Goal: Task Accomplishment & Management: Use online tool/utility

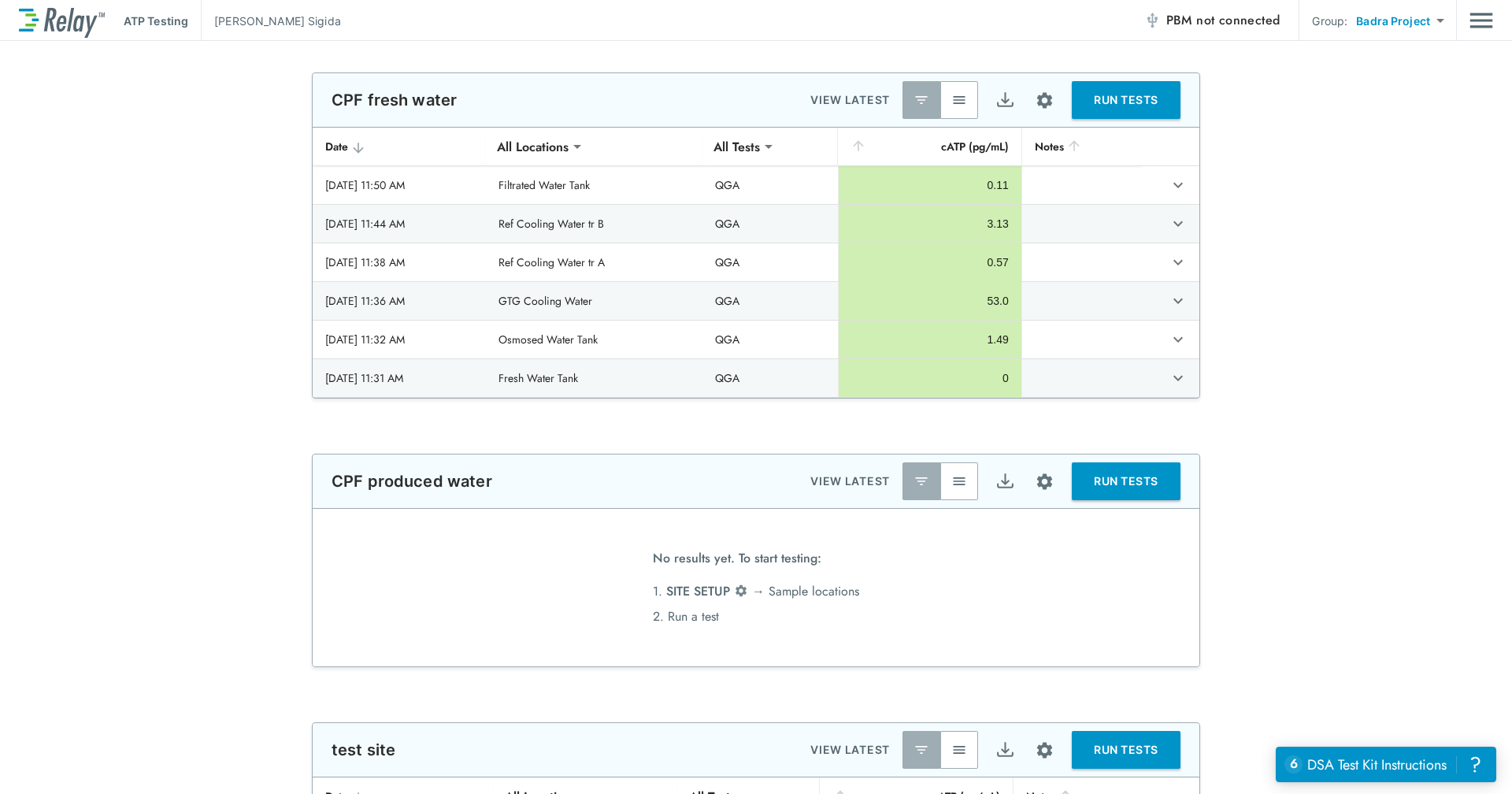
click at [1381, 22] on body "**********" at bounding box center [756, 397] width 1512 height 794
click at [1395, 92] on li "ALL SITES" at bounding box center [1400, 90] width 110 height 28
click at [1431, 18] on body "**********" at bounding box center [756, 397] width 1512 height 794
click at [1409, 48] on li "Badra Project" at bounding box center [1414, 61] width 108 height 28
type input "**********"
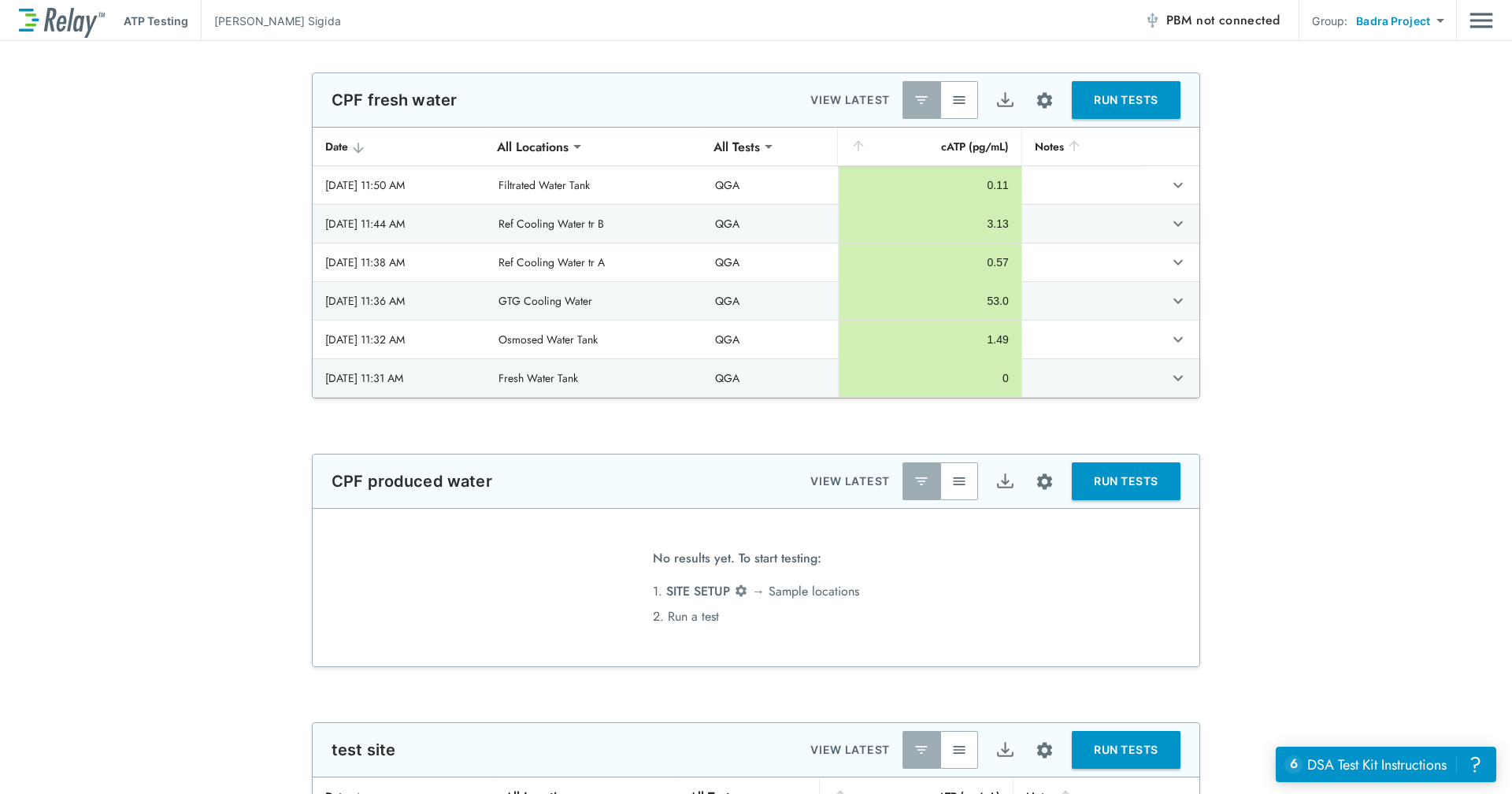
click at [1486, 27] on img "Main menu" at bounding box center [1480, 21] width 23 height 30
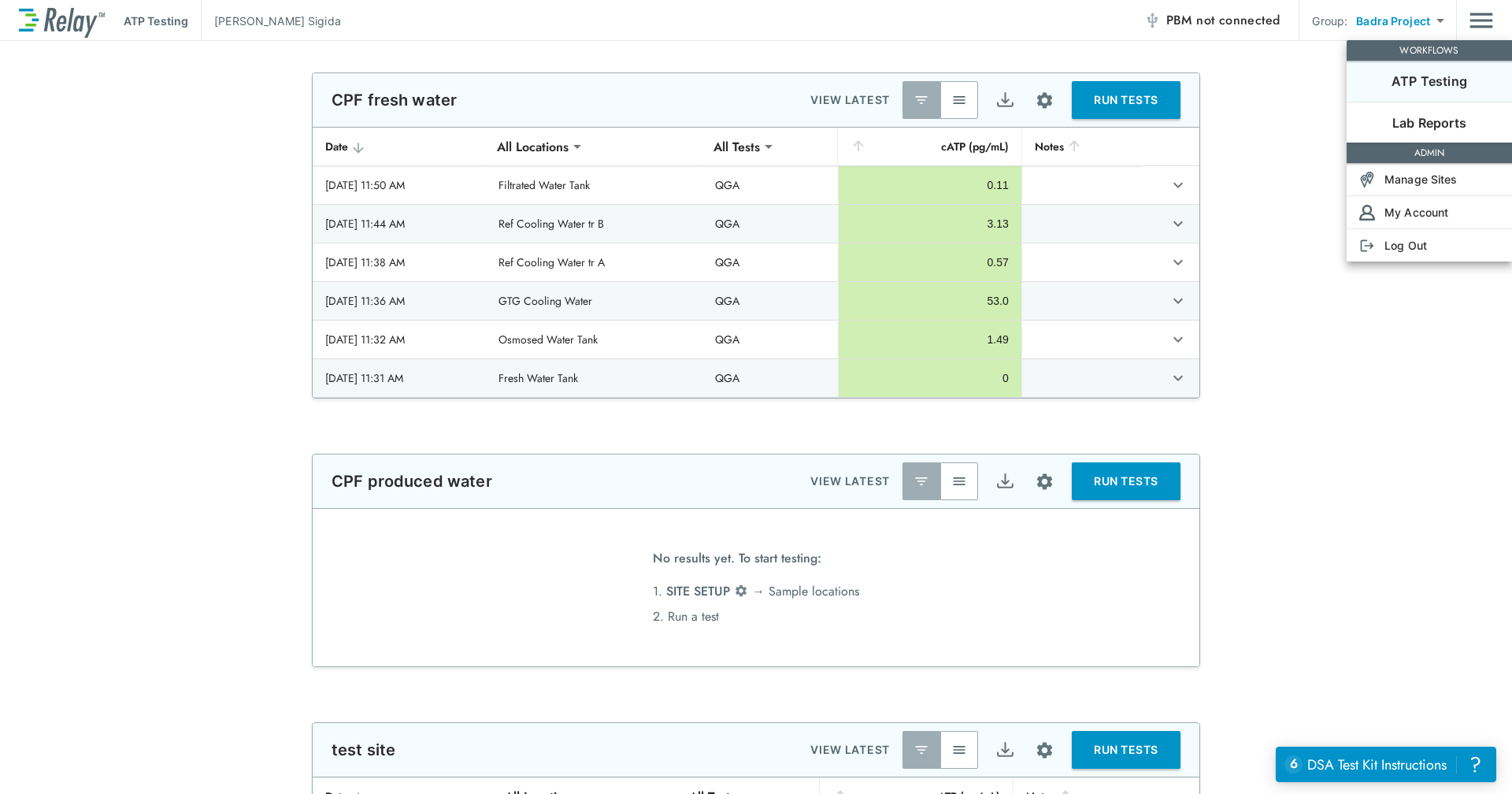
click at [1248, 132] on div at bounding box center [756, 397] width 1512 height 794
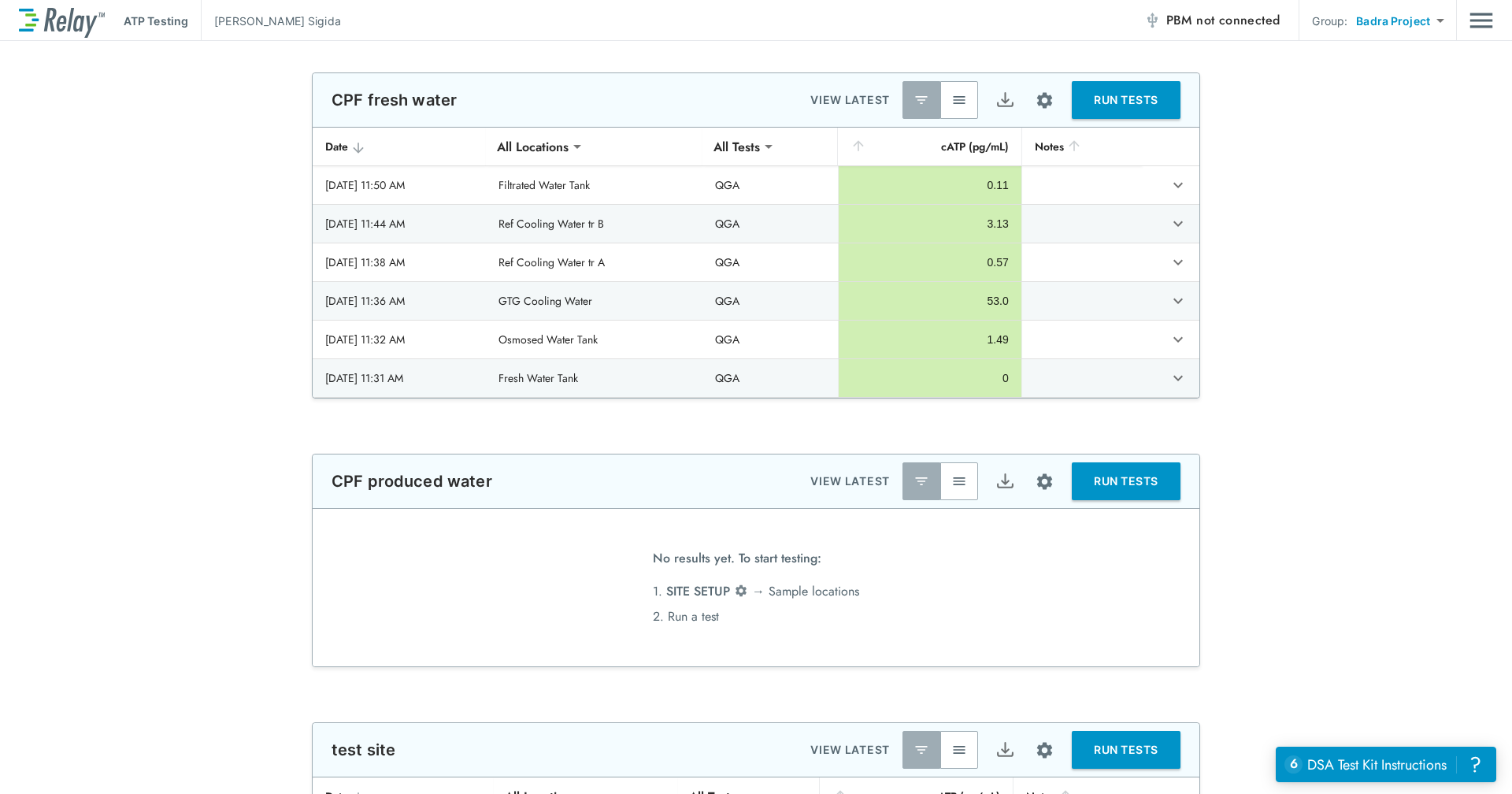
click at [1486, 24] on img "Main menu" at bounding box center [1480, 21] width 23 height 30
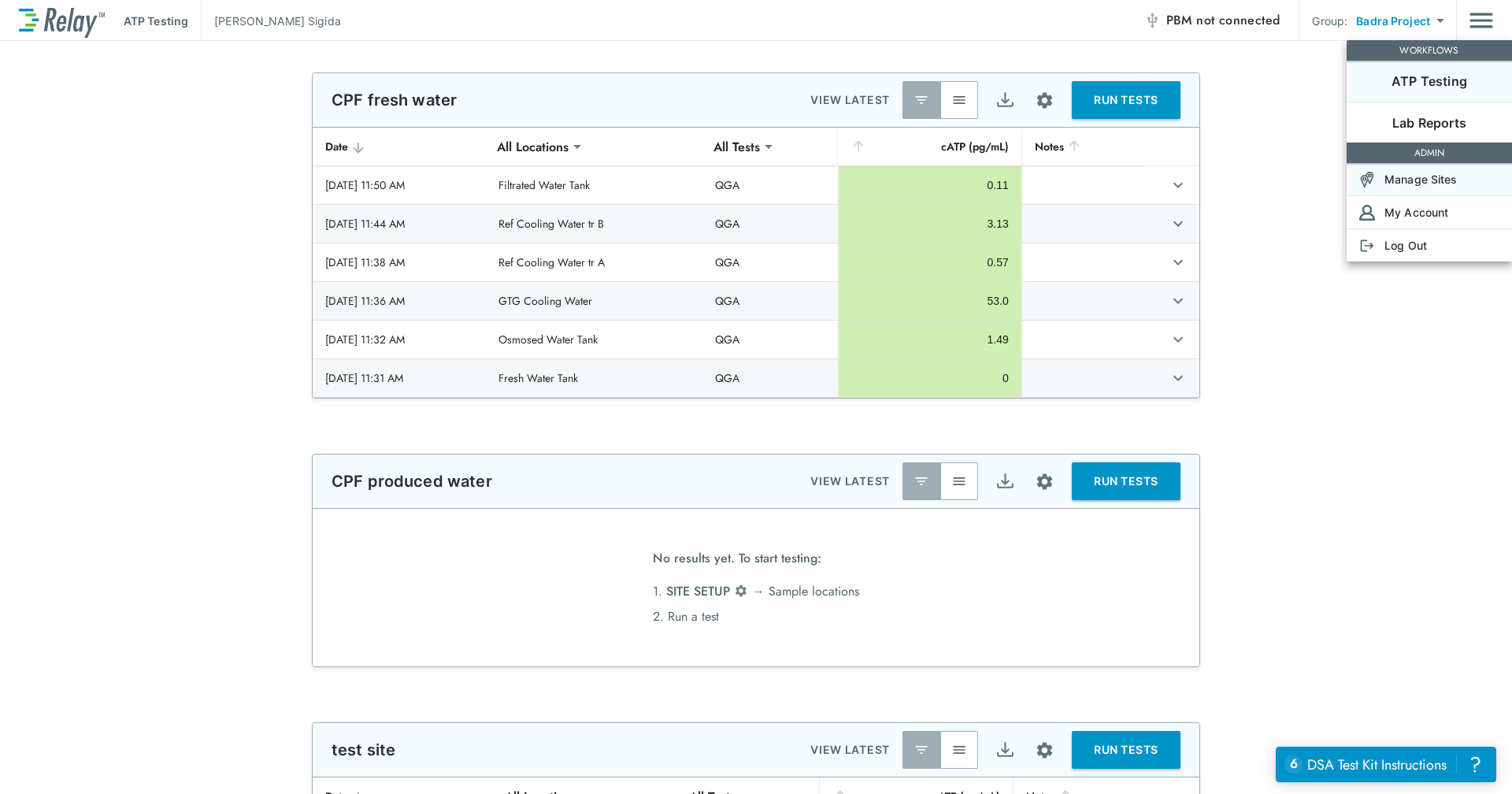
click at [1435, 183] on p "Manage Sites" at bounding box center [1421, 179] width 73 height 17
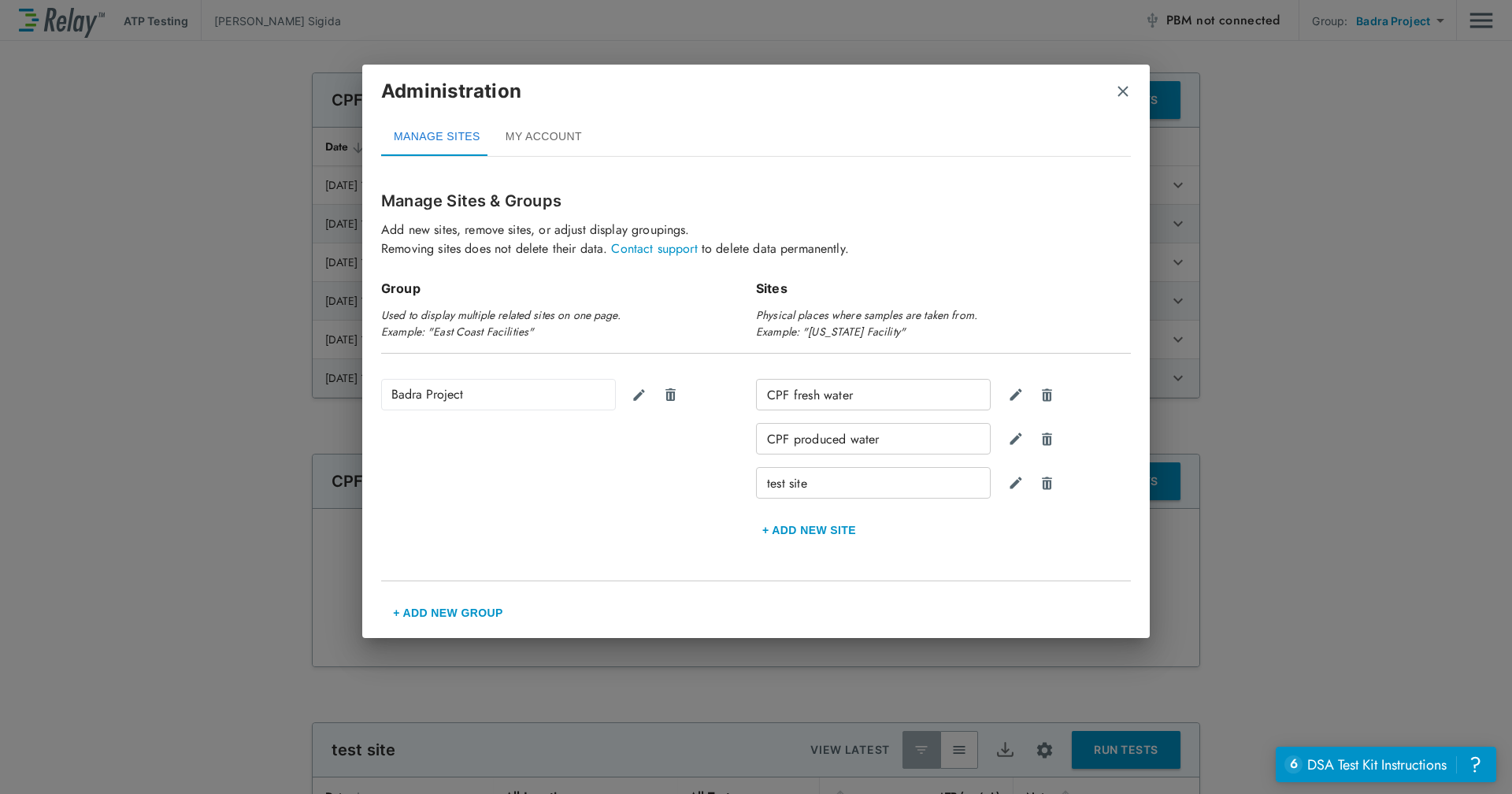
click at [818, 518] on button "+ Add new Site" at bounding box center [808, 530] width 106 height 37
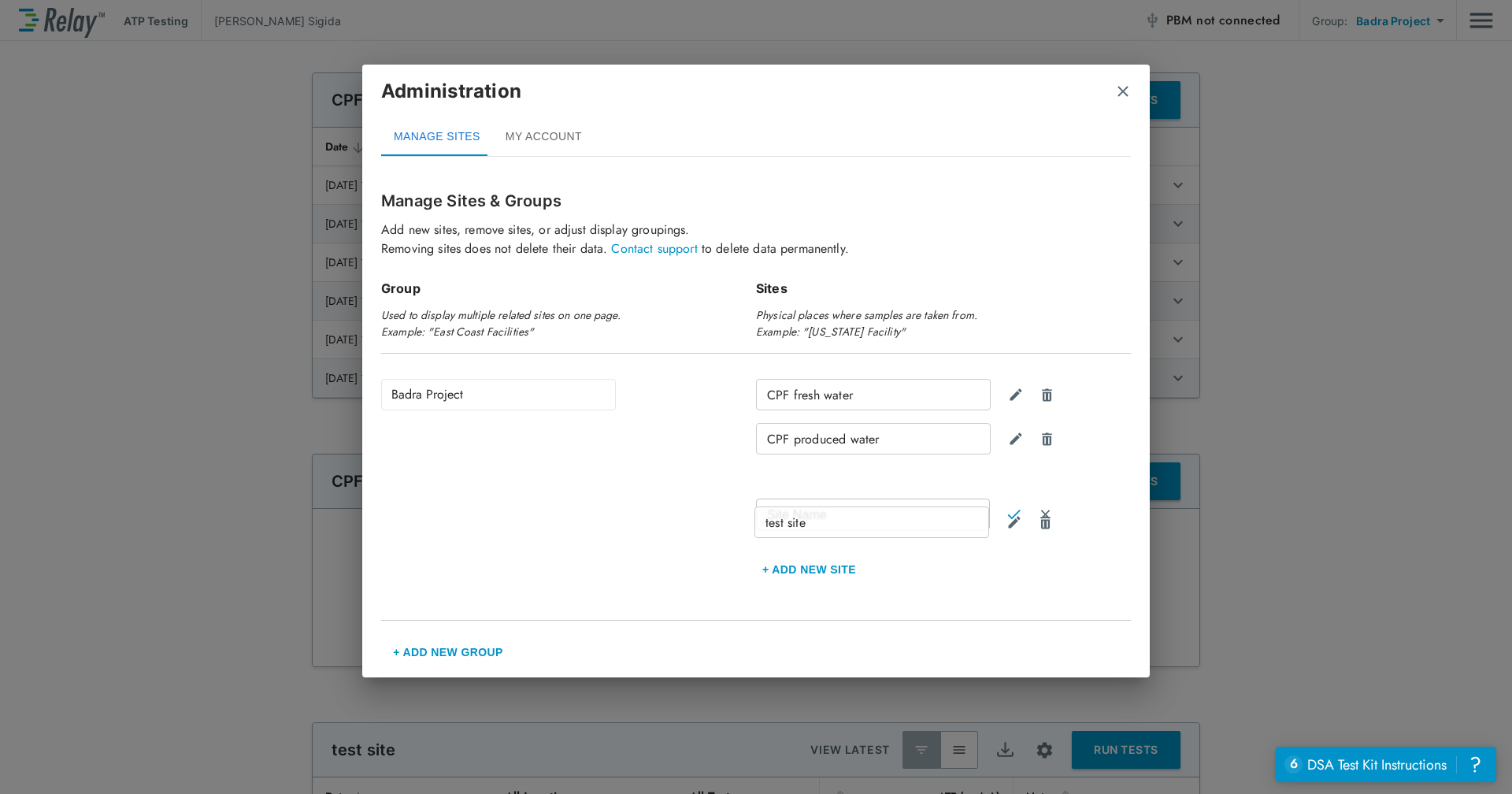
drag, startPoint x: 942, startPoint y: 484, endPoint x: 938, endPoint y: 540, distance: 56.1
click at [938, 540] on div "CPF fresh water CPF produced water test site Site Name Site Name + Add new Site" at bounding box center [943, 483] width 375 height 209
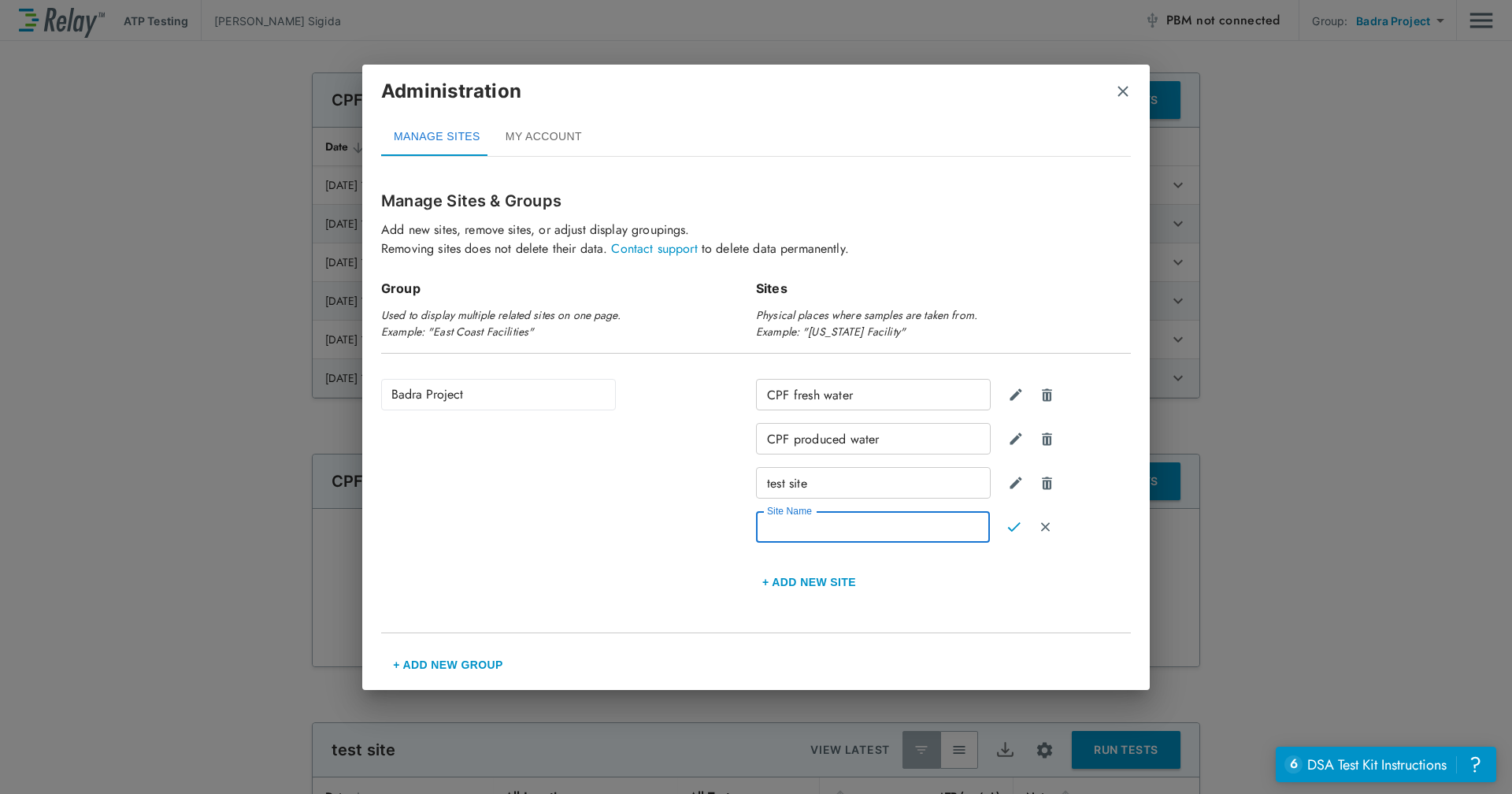
click at [898, 522] on input "Site Name" at bounding box center [872, 527] width 233 height 32
type input "**********"
click at [1013, 534] on button "Confirm" at bounding box center [1013, 527] width 32 height 32
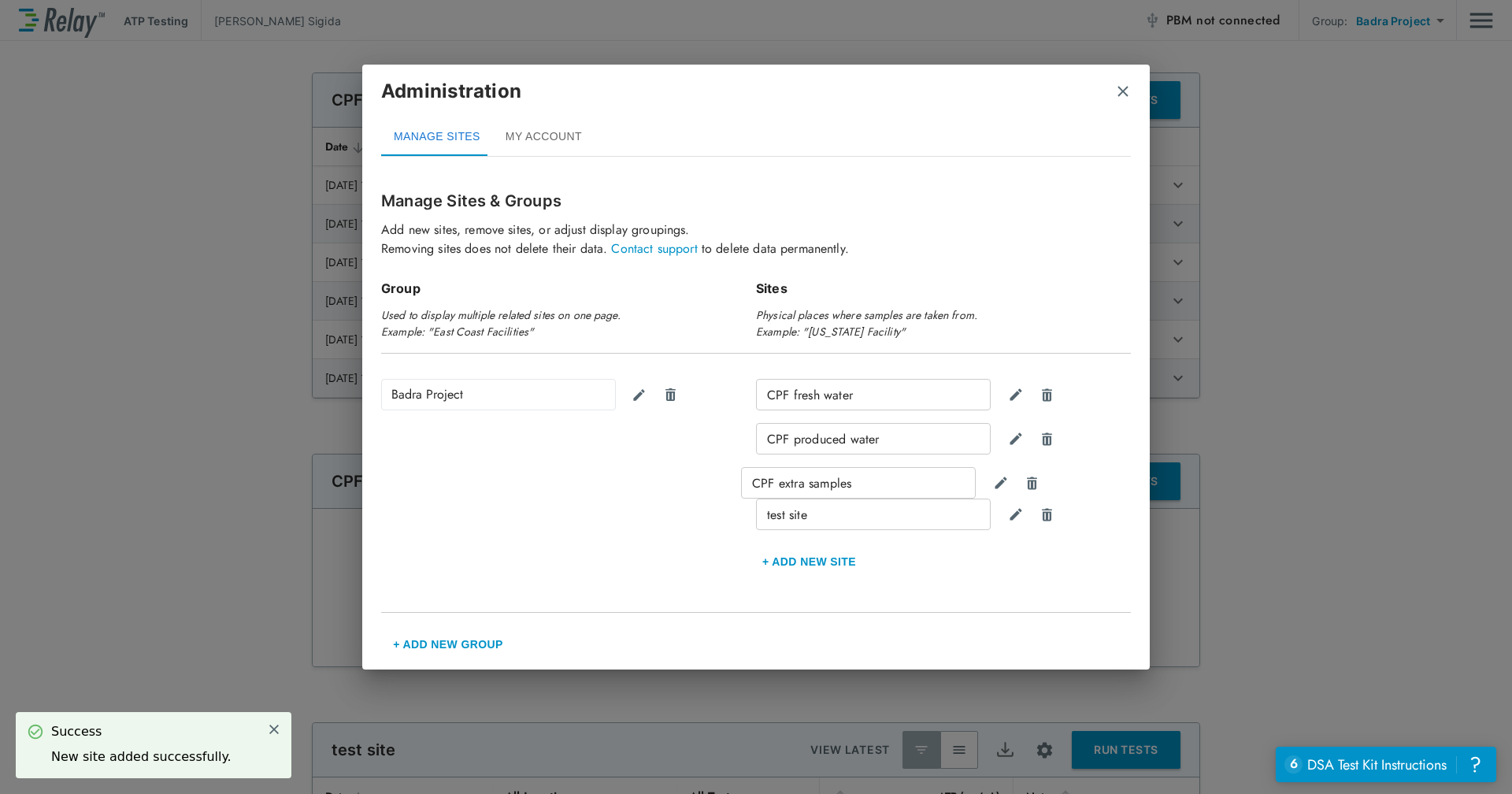
drag, startPoint x: 913, startPoint y: 531, endPoint x: 893, endPoint y: 474, distance: 60.4
click at [893, 474] on div "CPF fresh water CPF produced water test site CPF extra samples + Add new Site" at bounding box center [943, 479] width 375 height 202
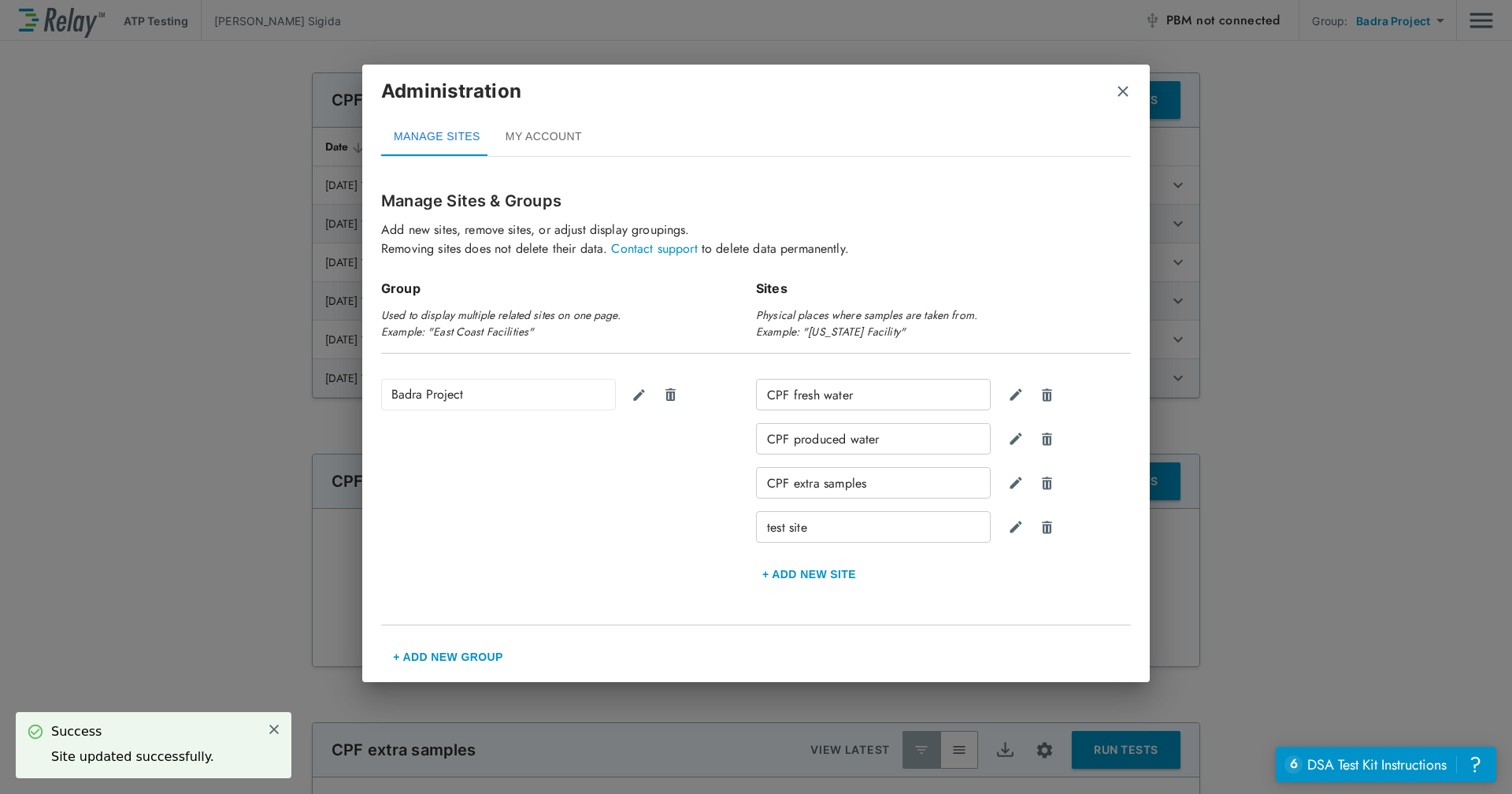
click at [1121, 91] on img "close" at bounding box center [1122, 91] width 16 height 16
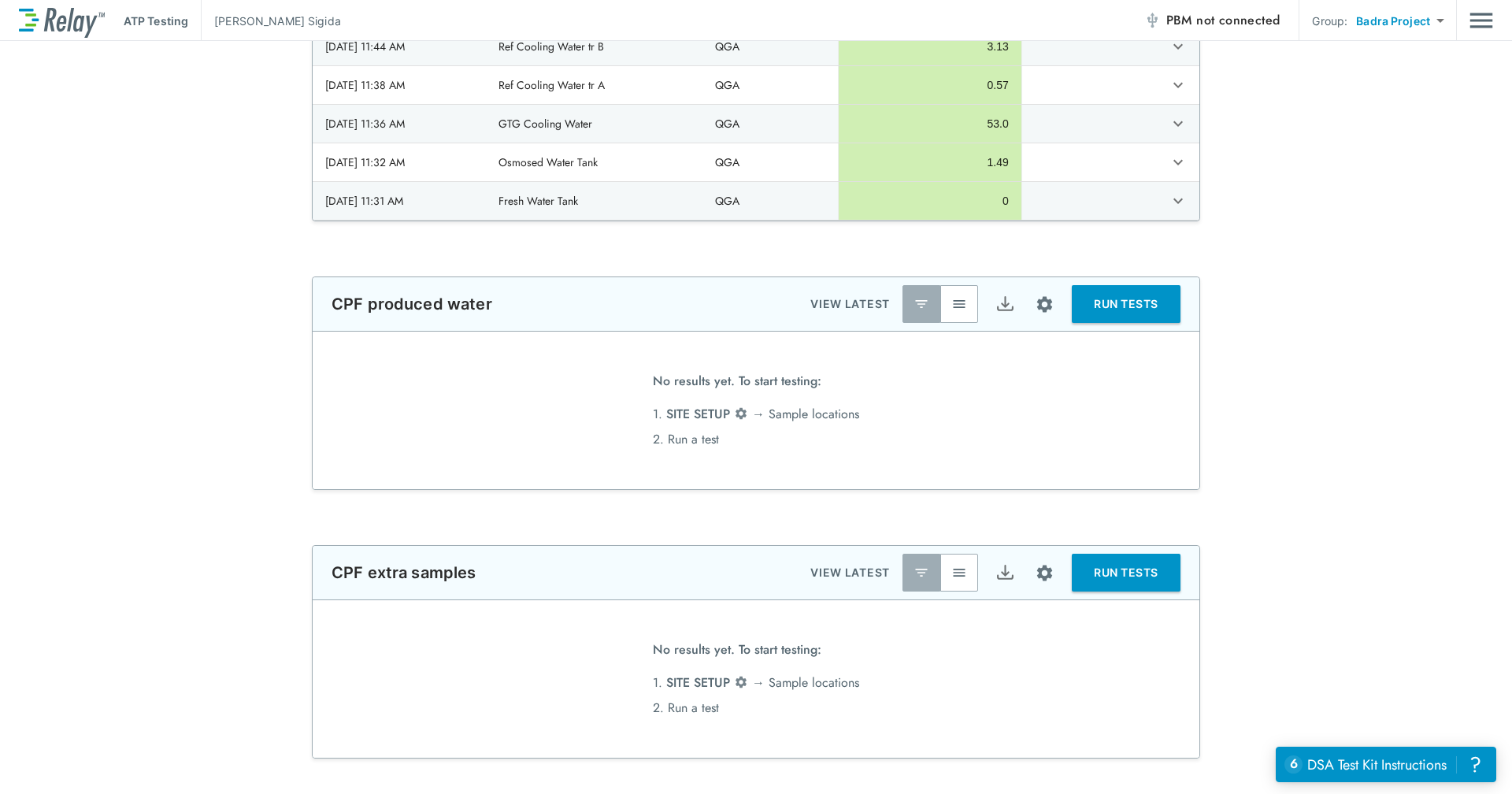
scroll to position [58, 0]
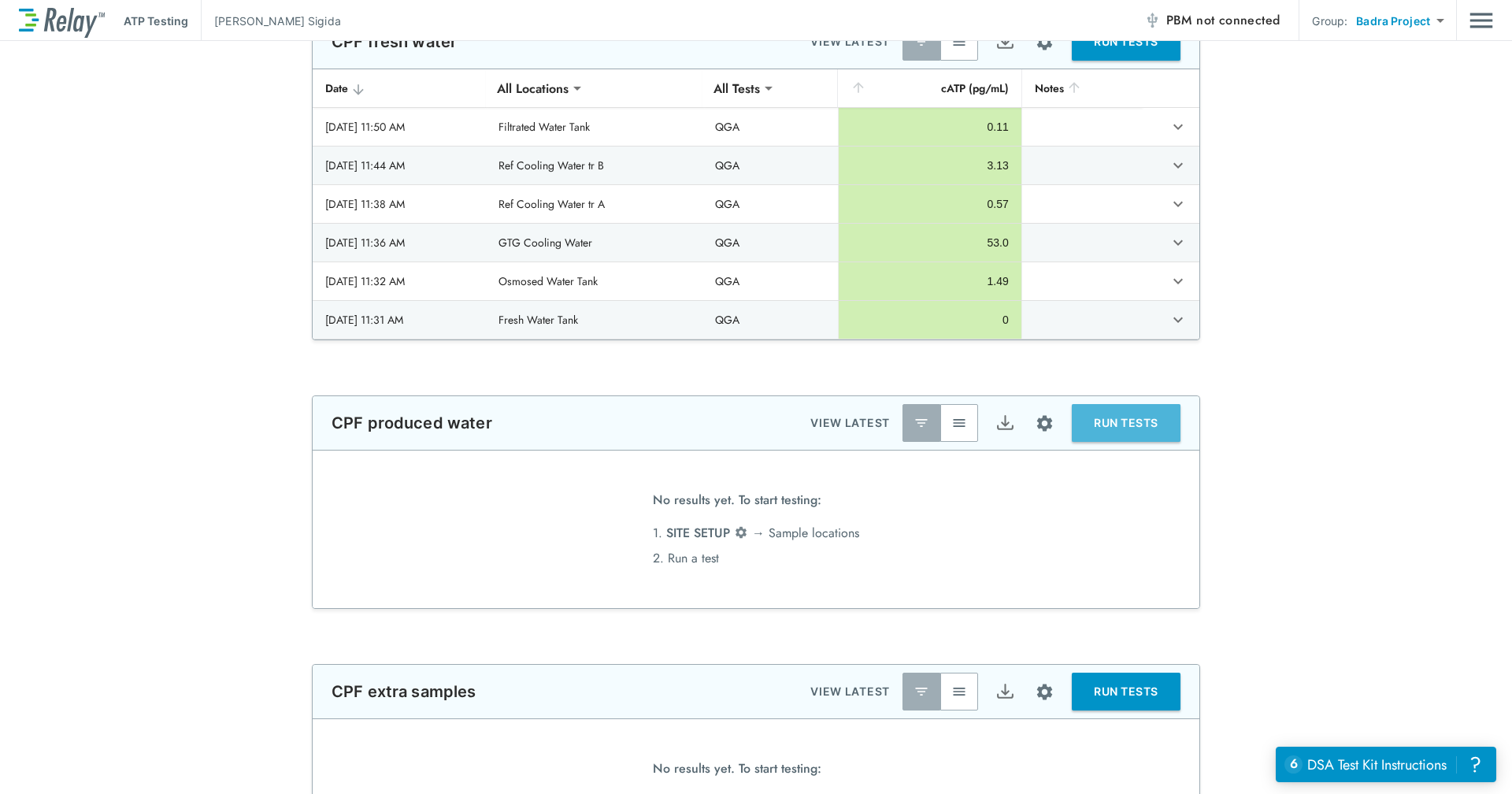
click at [1109, 435] on button "RUN TESTS" at bounding box center [1126, 423] width 109 height 37
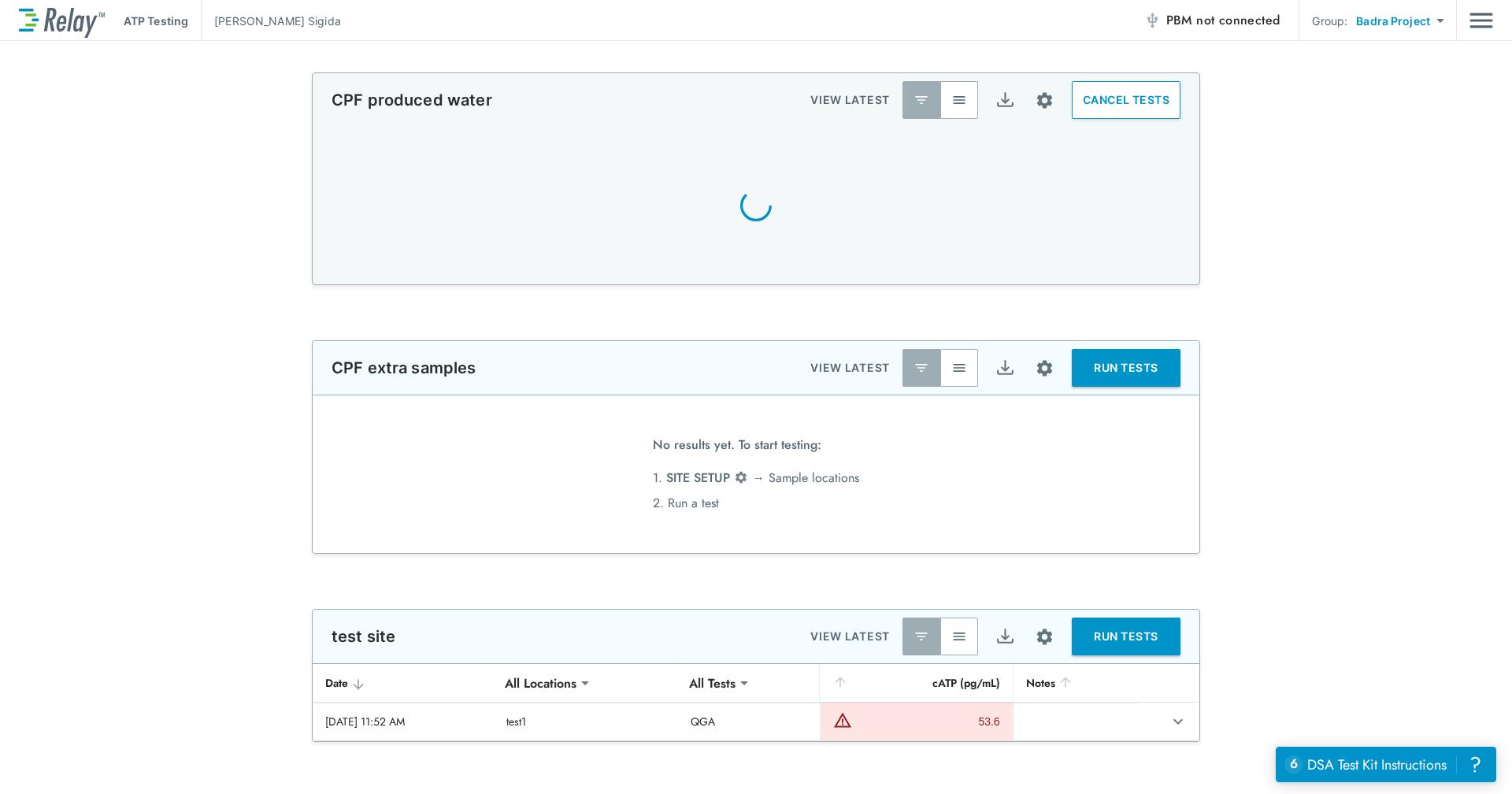
scroll to position [0, 0]
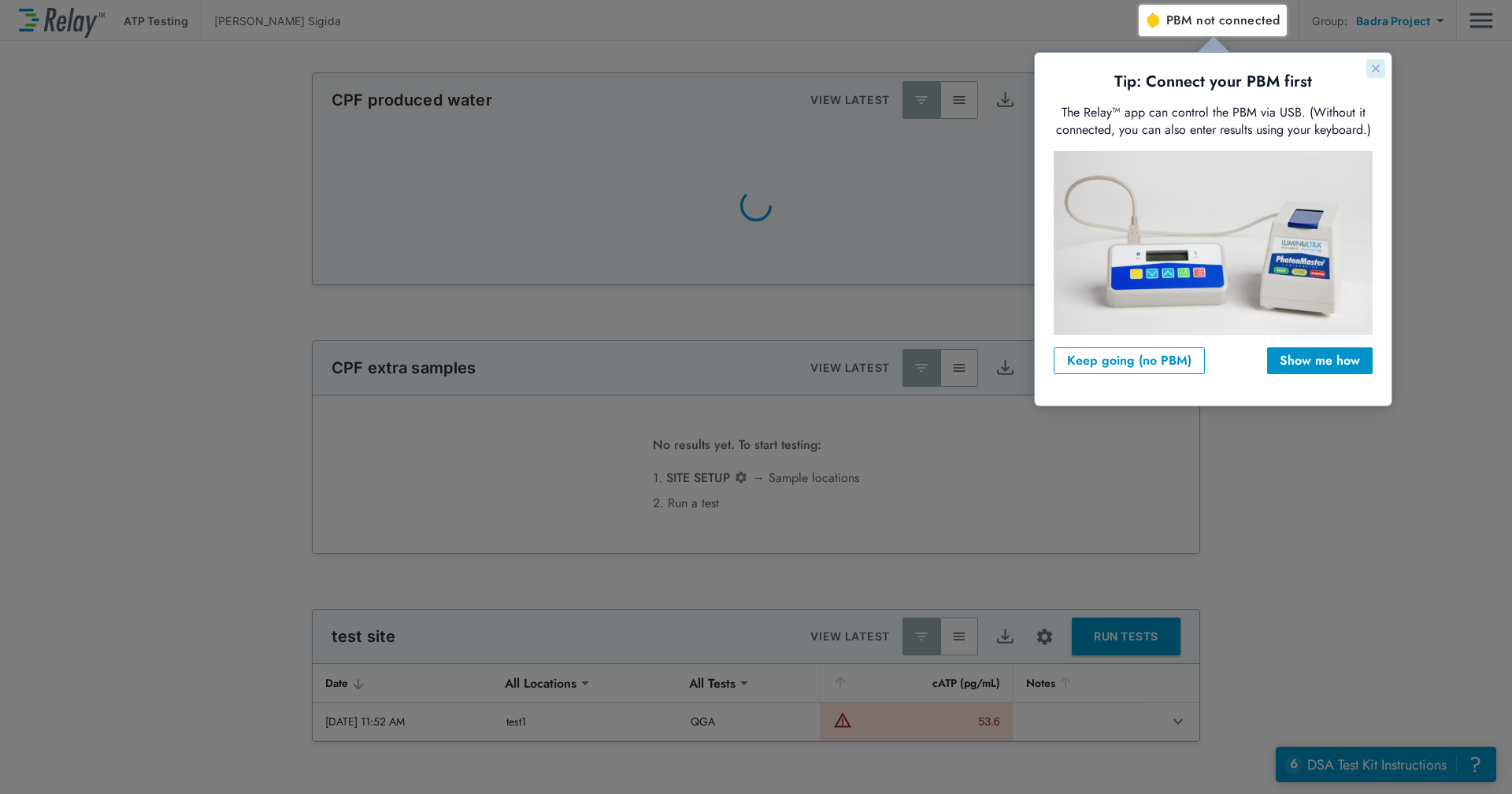
click at [1370, 61] on button "Close guide" at bounding box center [1375, 68] width 19 height 19
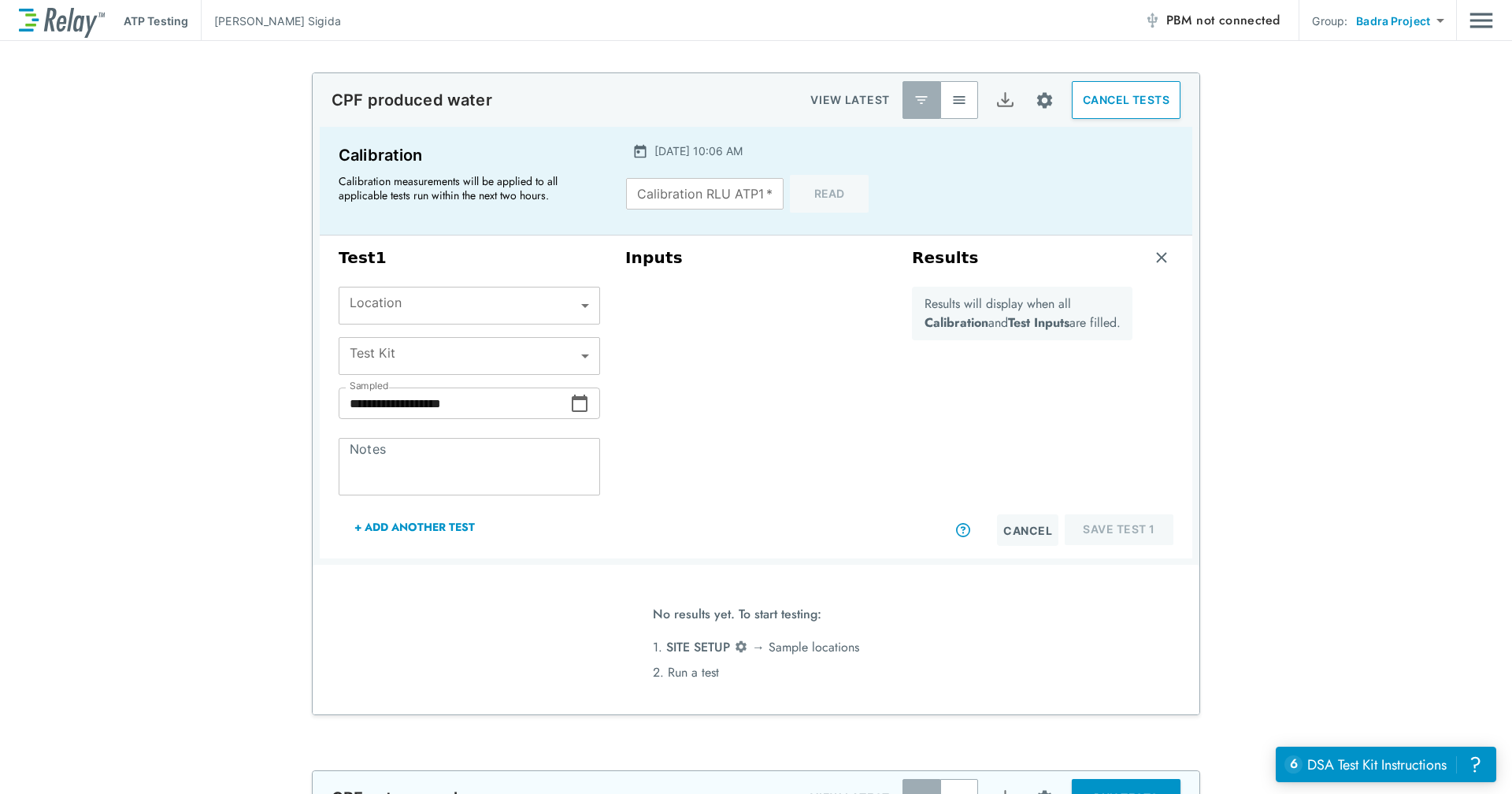
click at [576, 294] on body "**********" at bounding box center [756, 397] width 1512 height 794
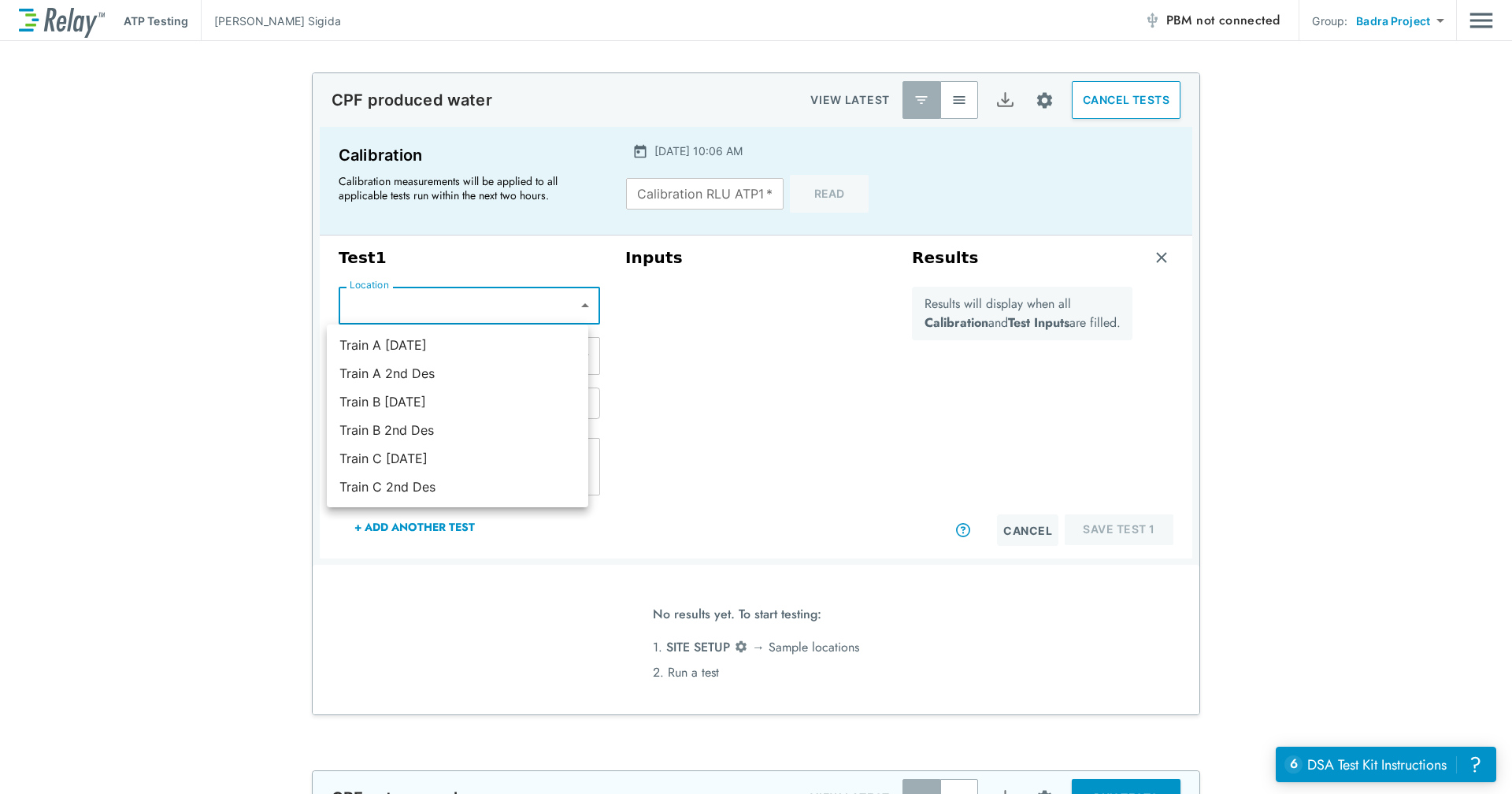
click at [702, 350] on div at bounding box center [756, 397] width 1512 height 794
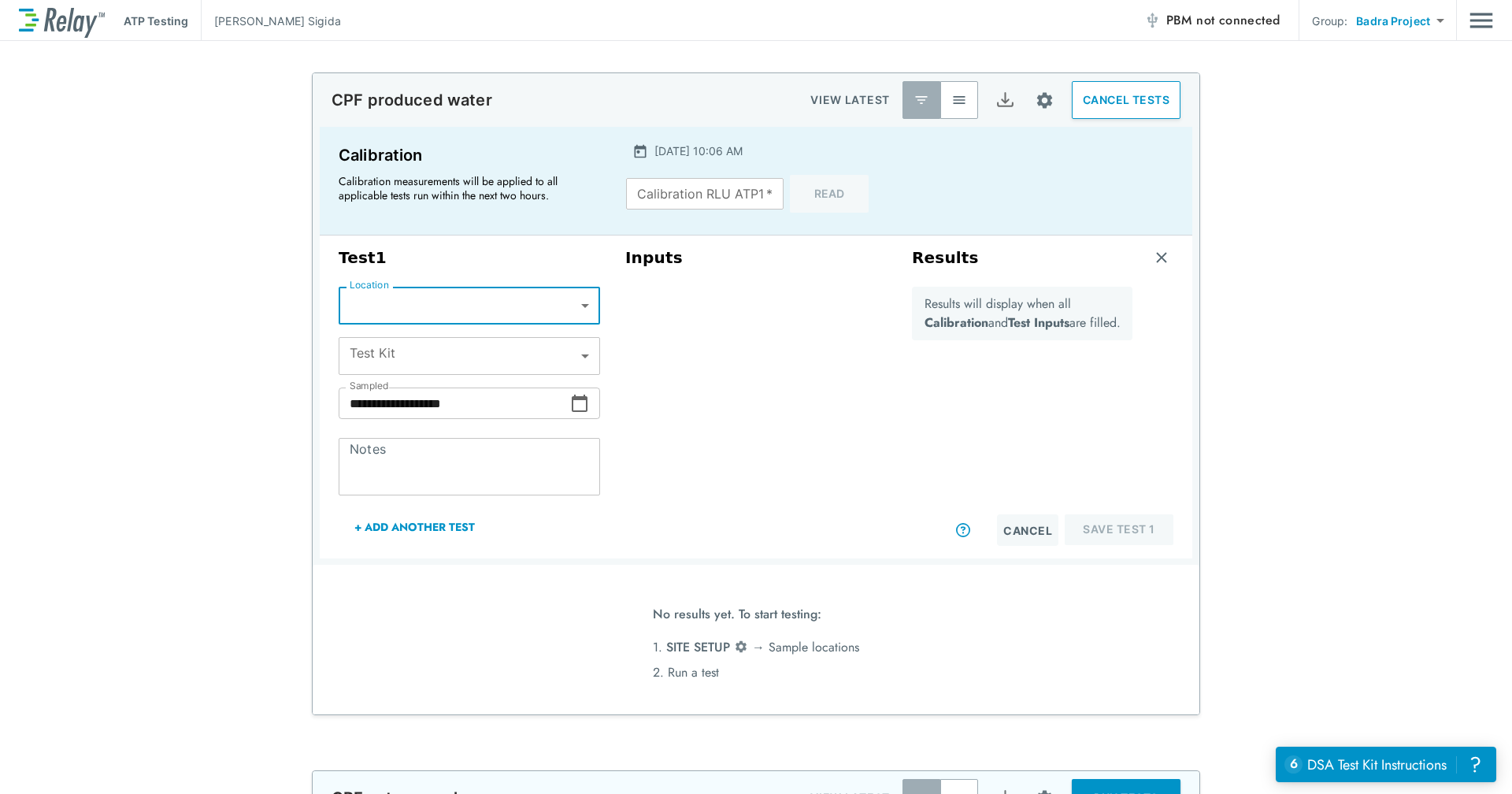
click at [555, 354] on body "**********" at bounding box center [756, 397] width 1512 height 794
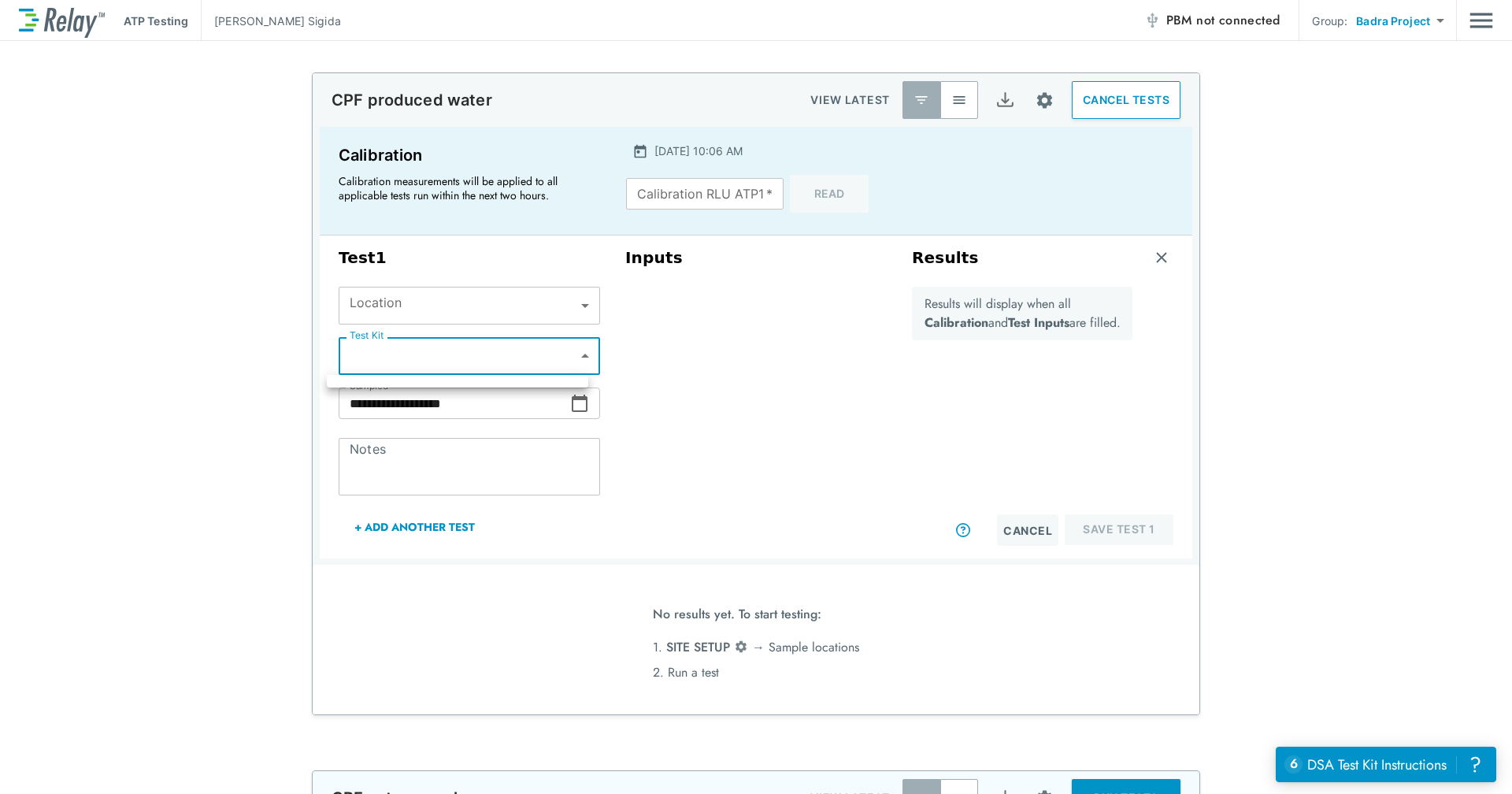
click at [697, 356] on div at bounding box center [756, 397] width 1512 height 794
click at [417, 529] on button "+ Add Another Test" at bounding box center [414, 527] width 152 height 37
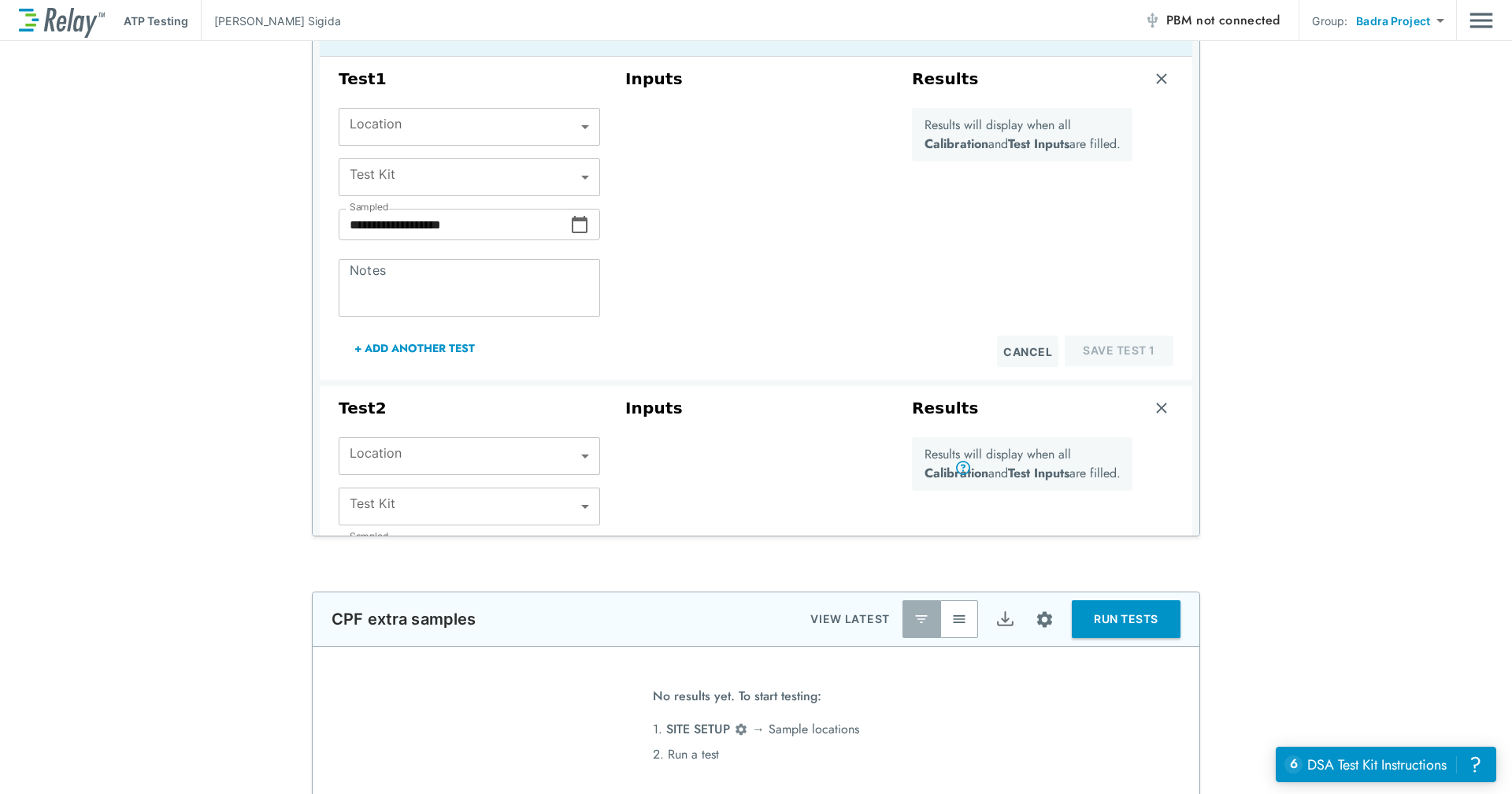
scroll to position [200, 0]
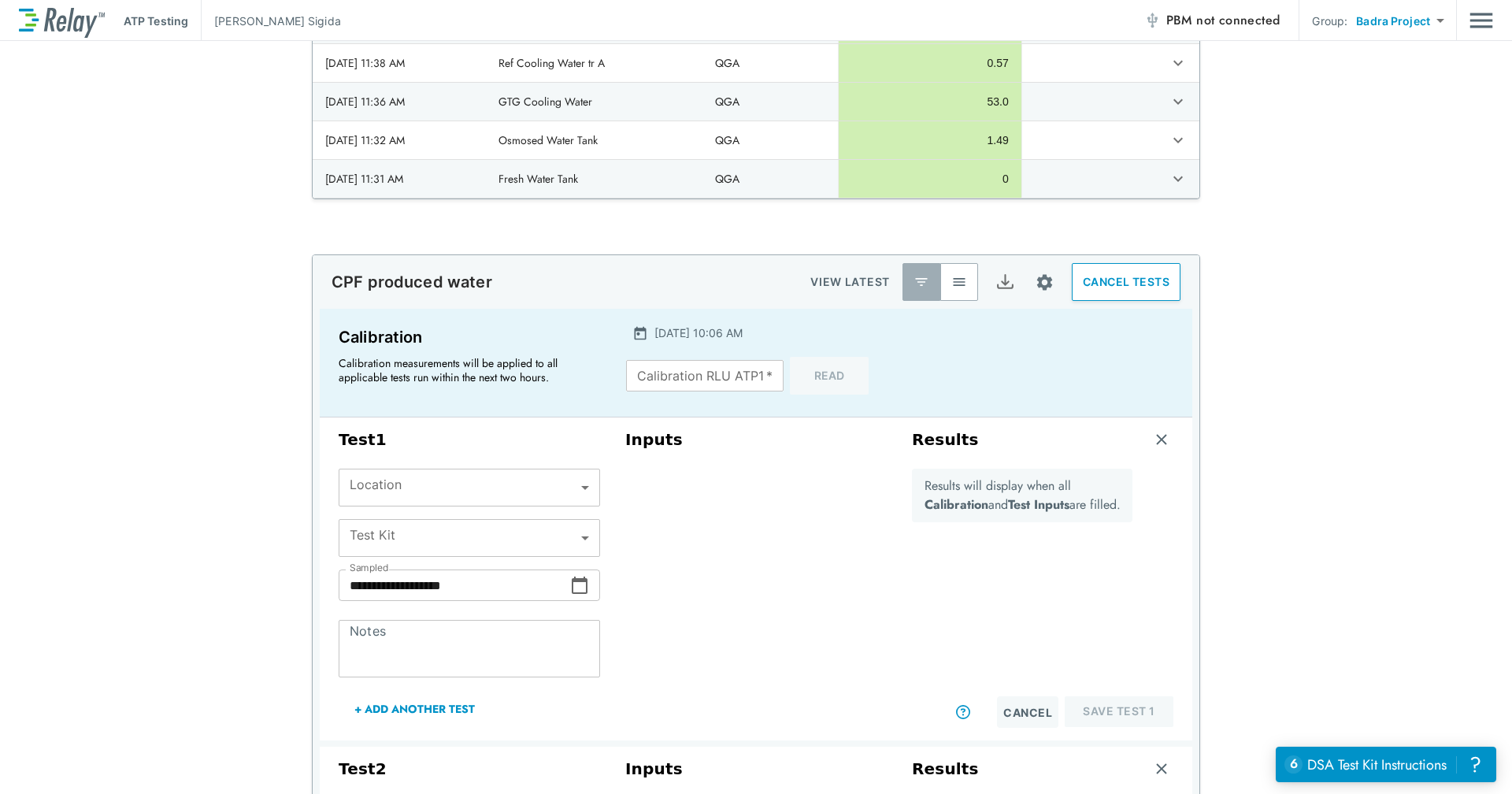
click at [1035, 277] on img "Site setup" at bounding box center [1044, 282] width 20 height 20
click at [998, 324] on p "Sample locations" at bounding box center [985, 318] width 87 height 17
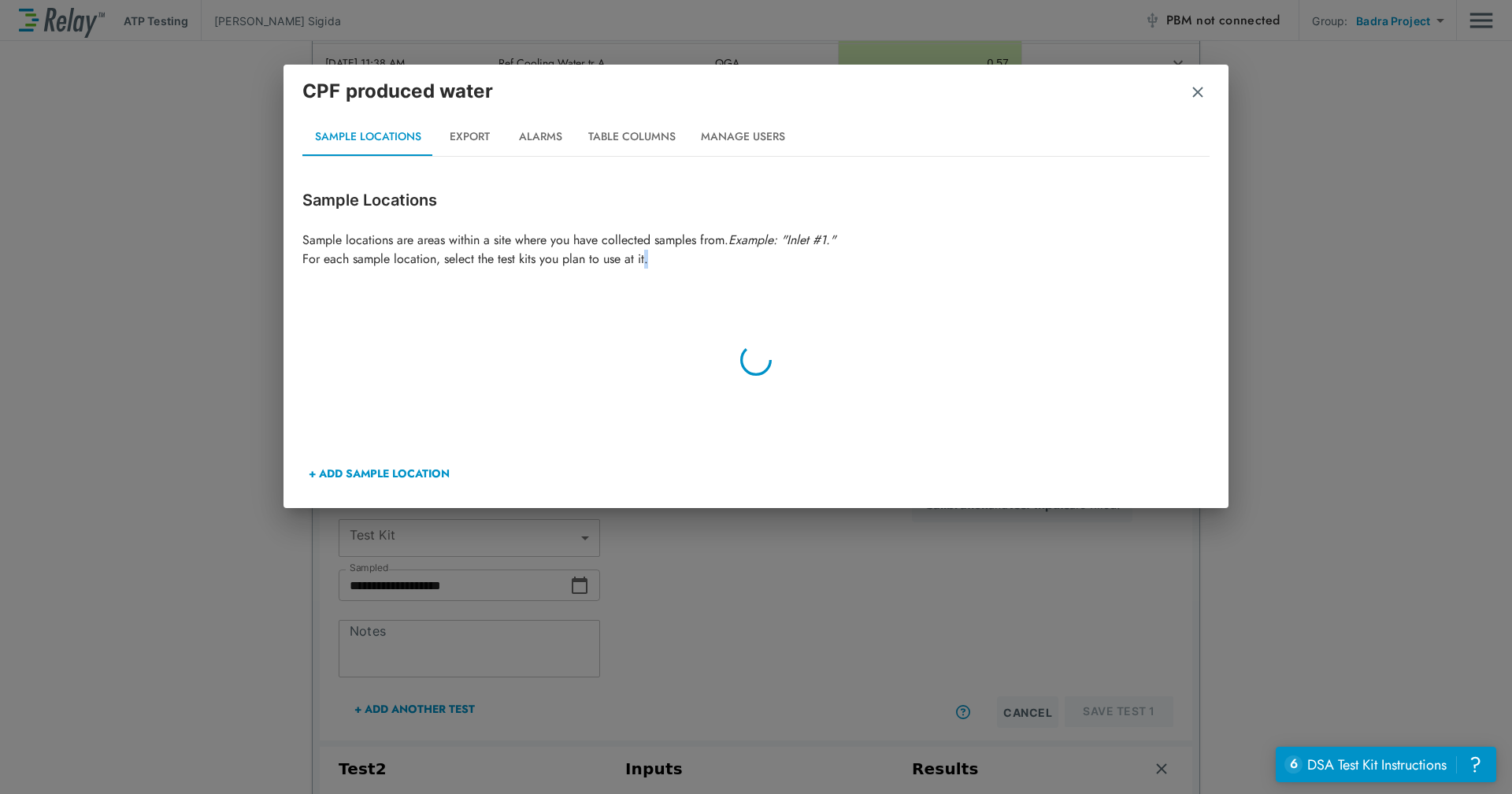
click at [998, 324] on div "Sample Locations Sample locations are areas within a site where you have collec…" at bounding box center [756, 340] width 907 height 304
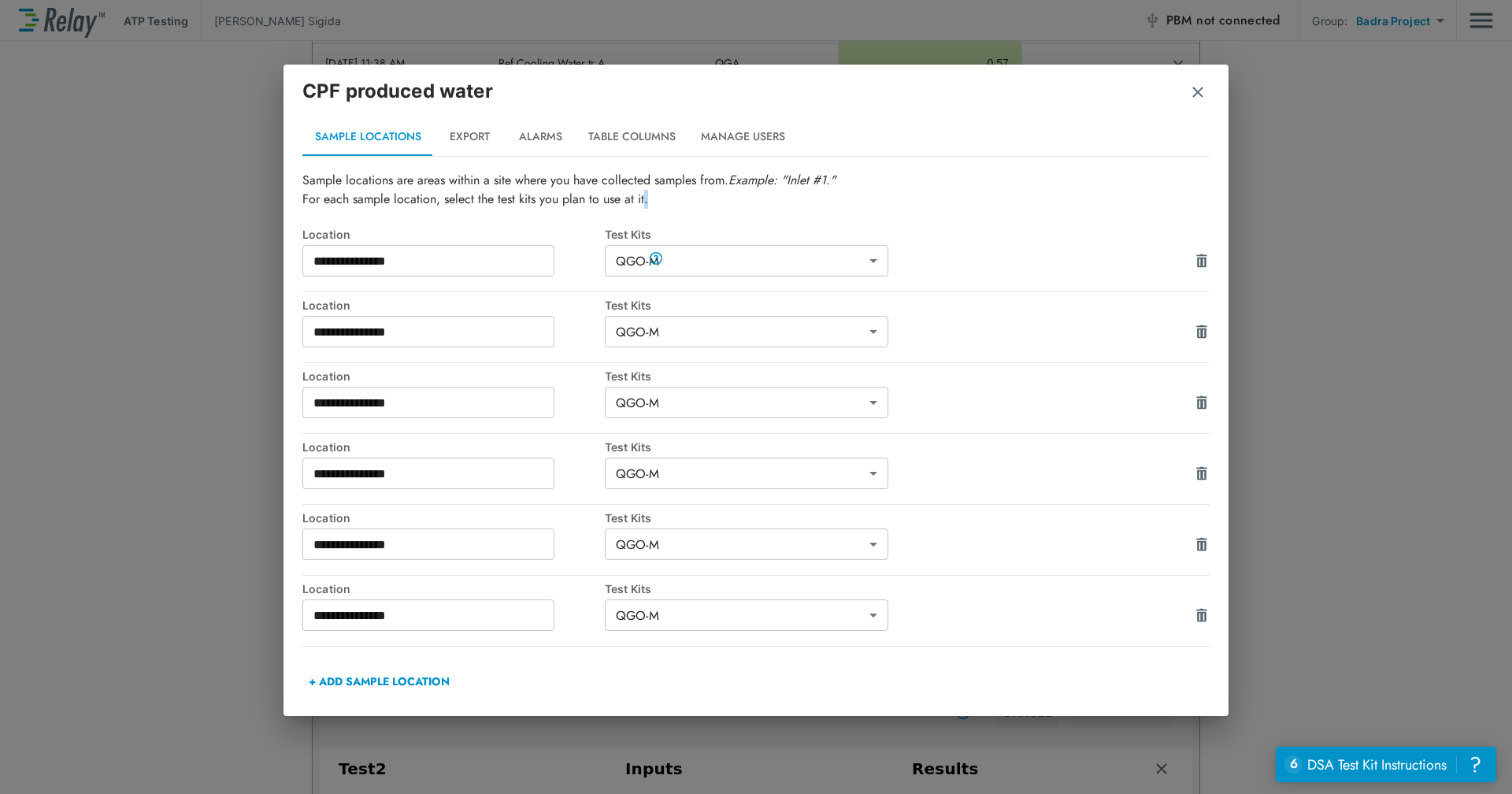
scroll to position [0, 0]
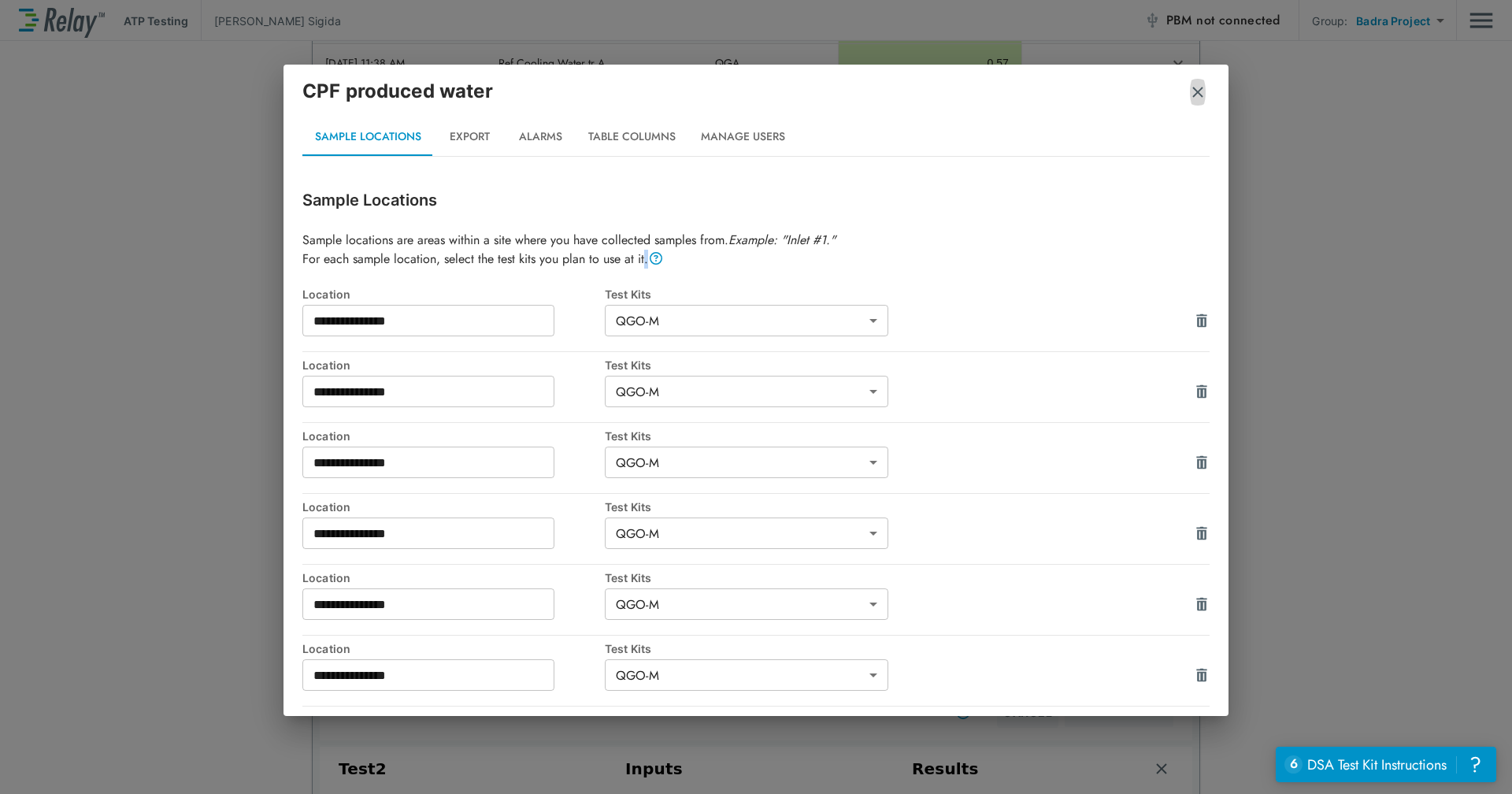
click at [1199, 84] on img "button" at bounding box center [1197, 92] width 16 height 16
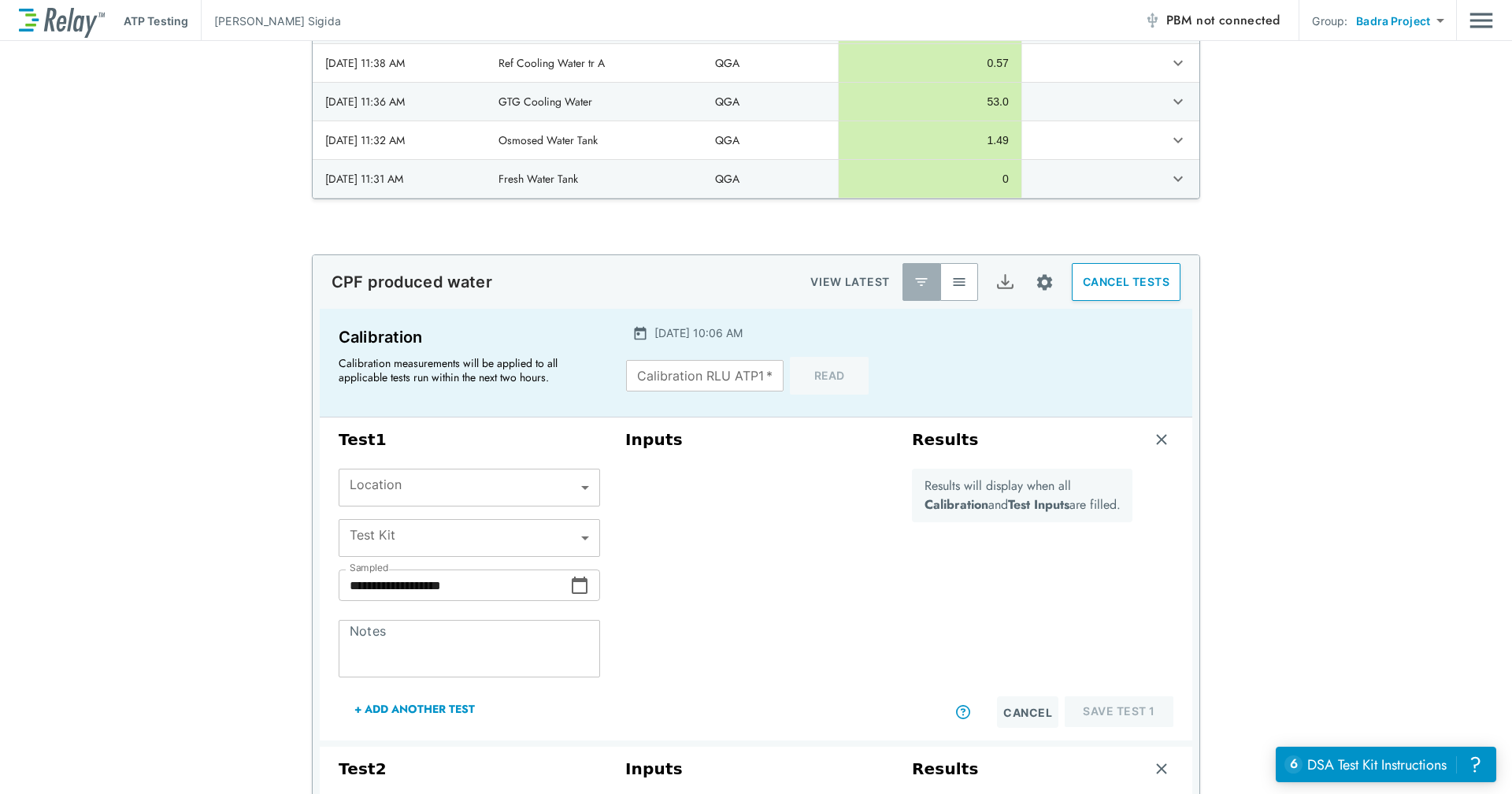
click at [1345, 322] on div "**********" at bounding box center [756, 575] width 1512 height 642
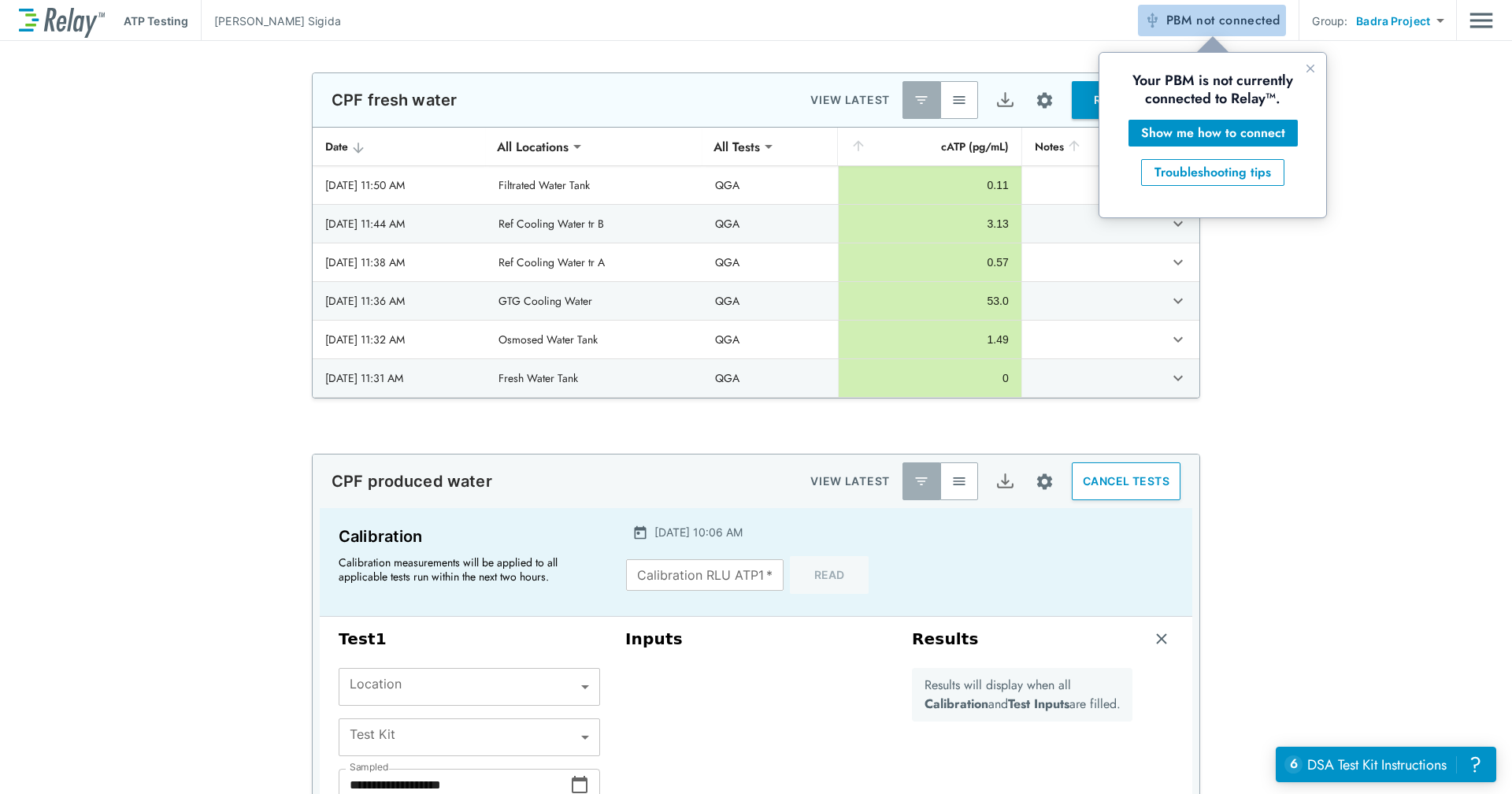
click at [1256, 17] on span "not connected" at bounding box center [1237, 20] width 83 height 18
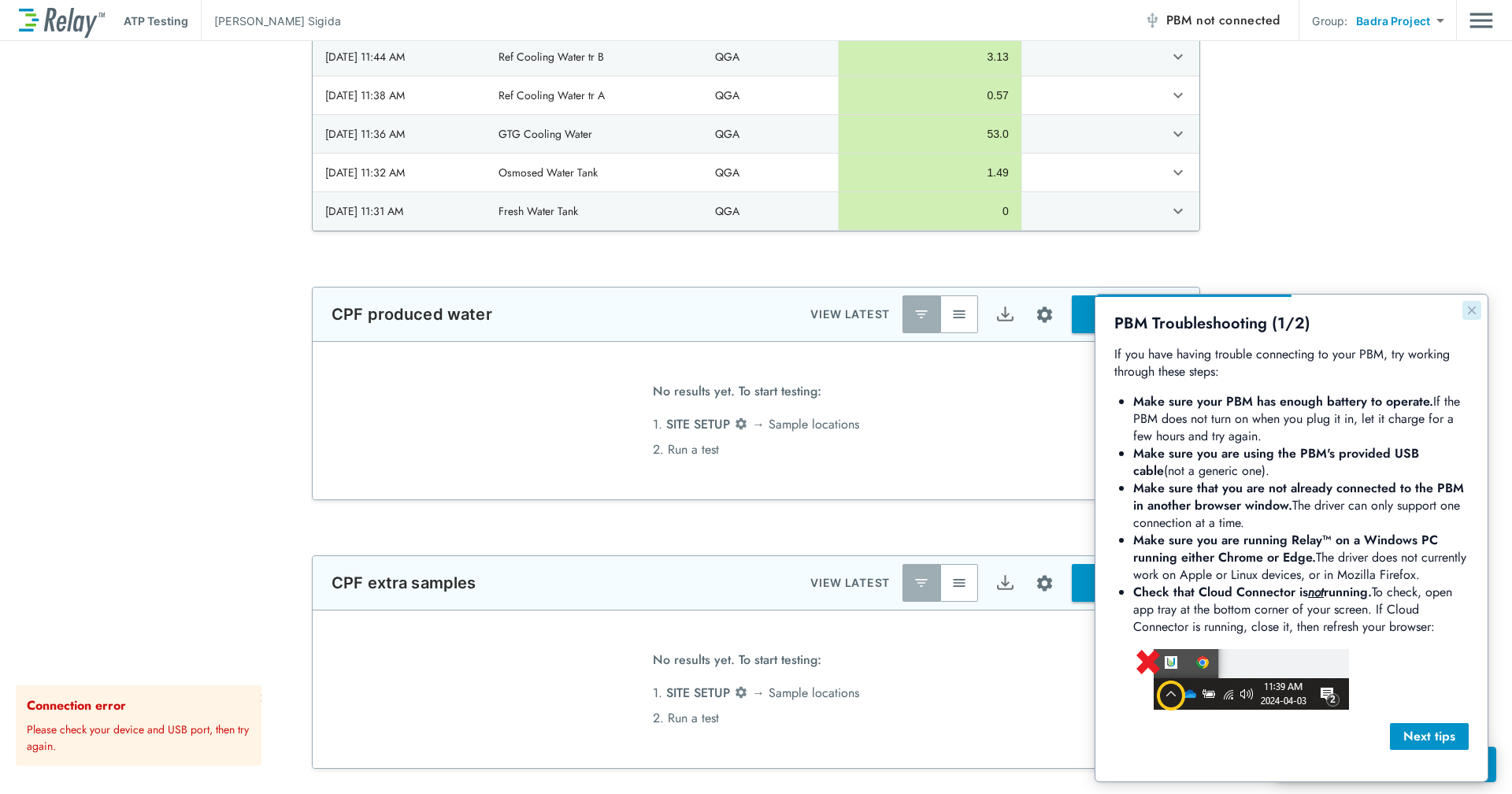
scroll to position [168, 0]
